Goal: Task Accomplishment & Management: Use online tool/utility

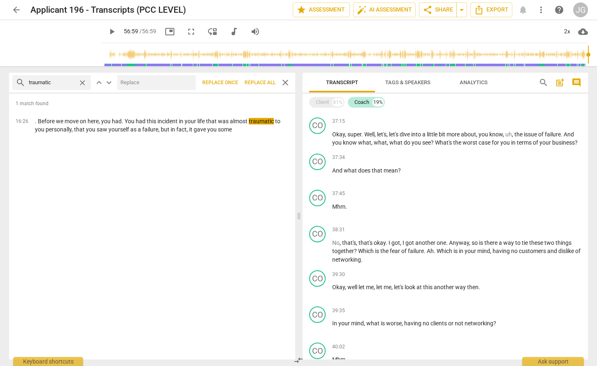
scroll to position [2285, 0]
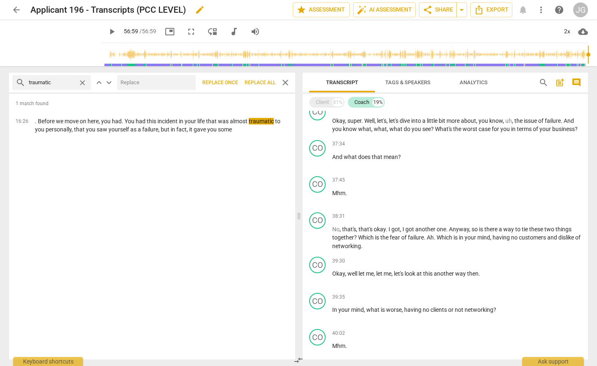
type input "3419"
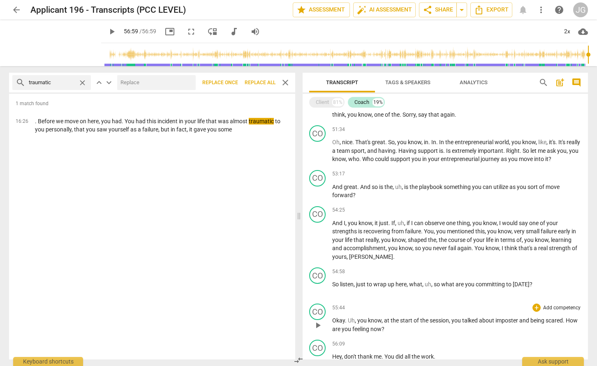
scroll to position [3065, 0]
drag, startPoint x: 61, startPoint y: 82, endPoint x: -5, endPoint y: 79, distance: 65.4
click at [0, 0] on html "arrow_back Applicant 196 - Transcripts (PCC LEVEL) edit star Assessment auto_fi…" at bounding box center [298, 0] width 597 height 0
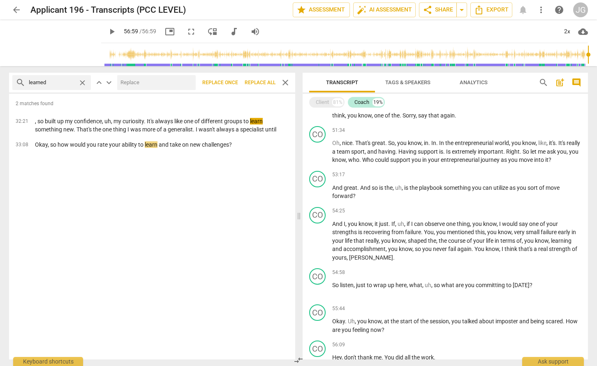
type input "learned"
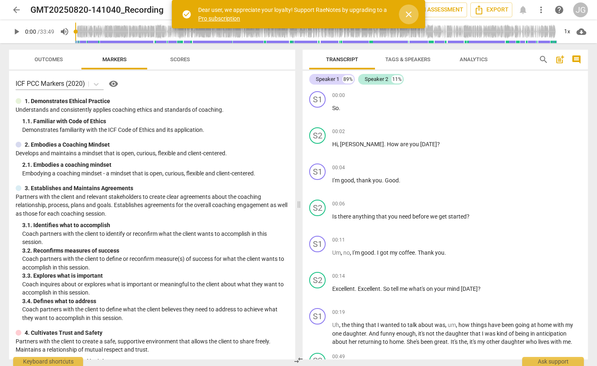
click at [409, 16] on span "close" at bounding box center [409, 14] width 10 height 10
